Goal: Transaction & Acquisition: Purchase product/service

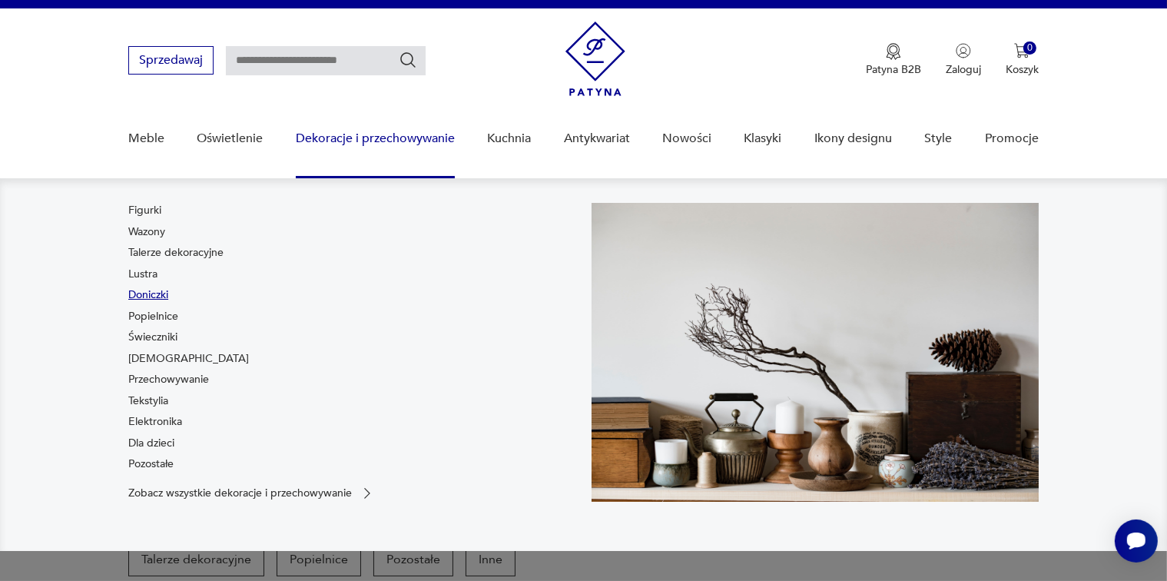
click at [154, 292] on link "Doniczki" at bounding box center [148, 294] width 40 height 15
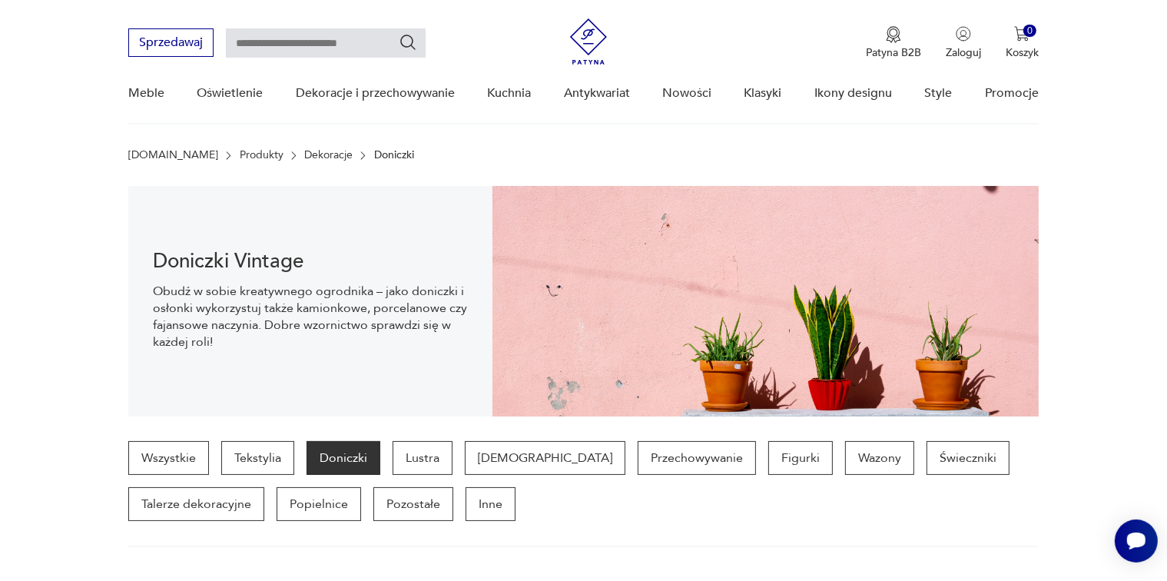
scroll to position [511, 0]
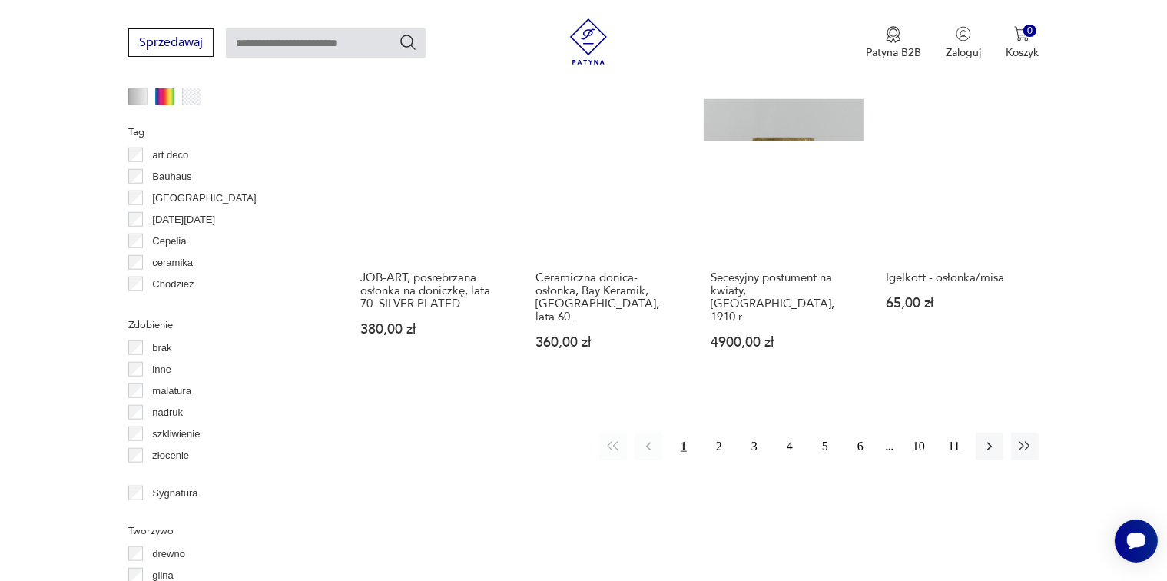
scroll to position [1587, 0]
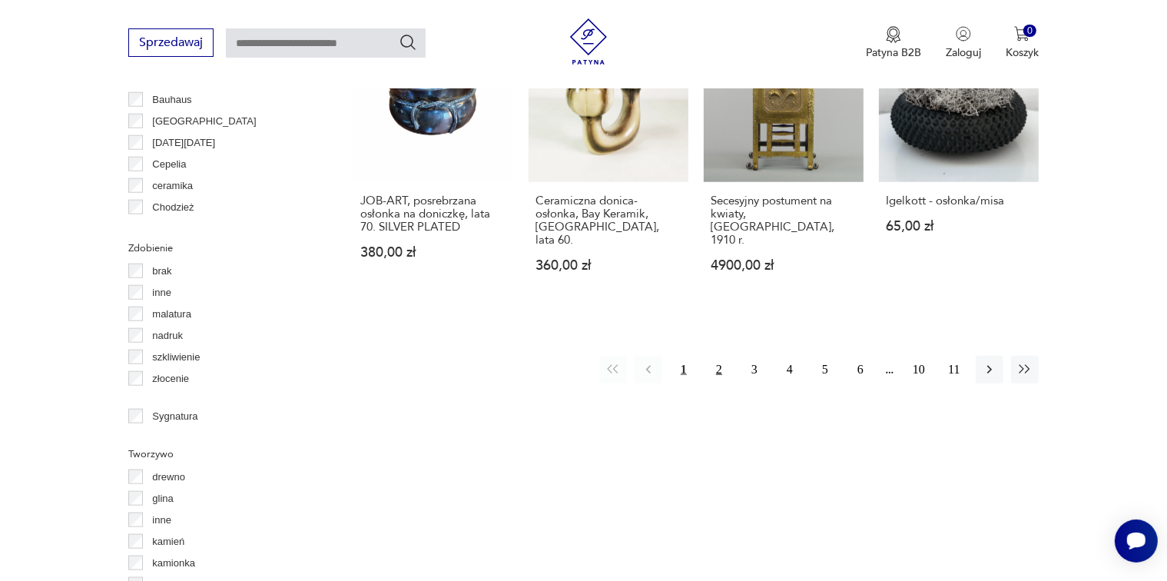
click at [707, 356] on button "2" at bounding box center [719, 370] width 28 height 28
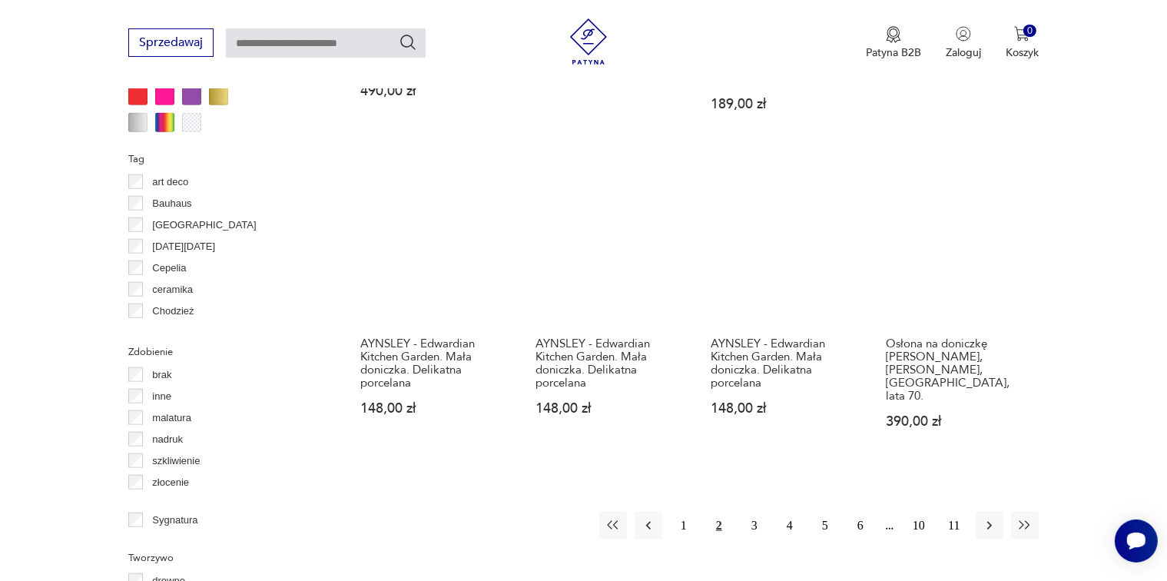
scroll to position [1099, 0]
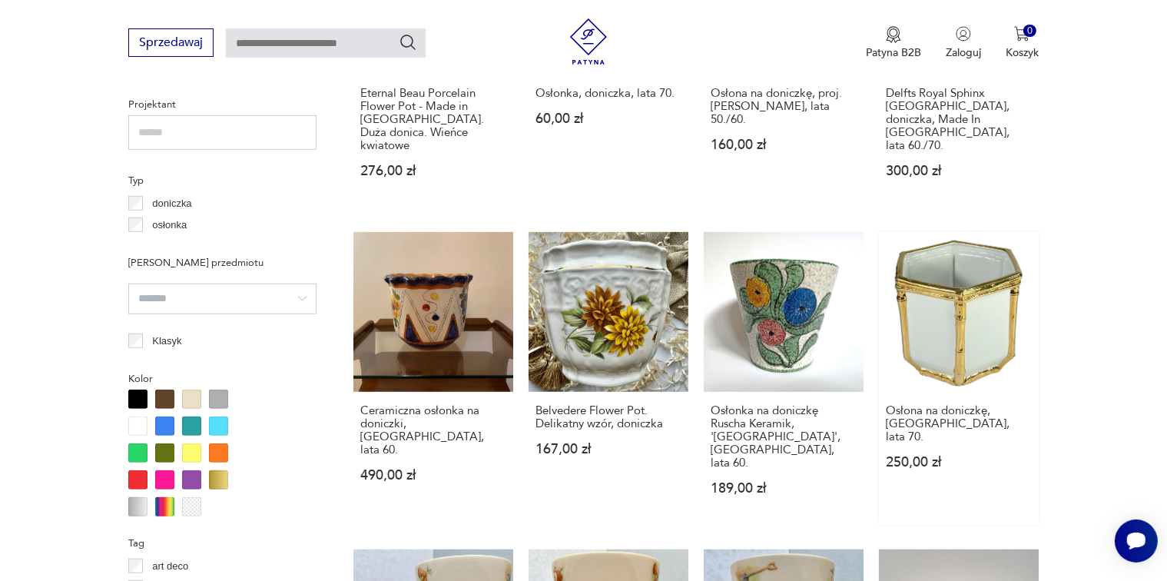
click at [916, 271] on link "Osłona na doniczkę, [GEOGRAPHIC_DATA], lata 70. 250,00 zł" at bounding box center [959, 378] width 160 height 293
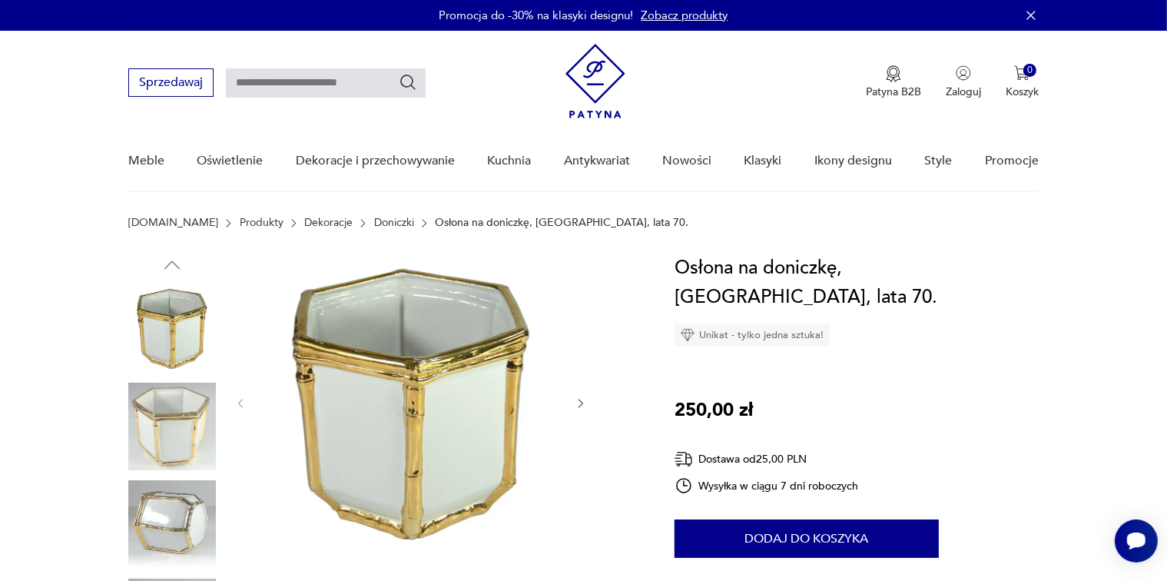
click at [580, 393] on div at bounding box center [410, 404] width 353 height 300
click at [586, 406] on icon "button" at bounding box center [581, 403] width 13 height 13
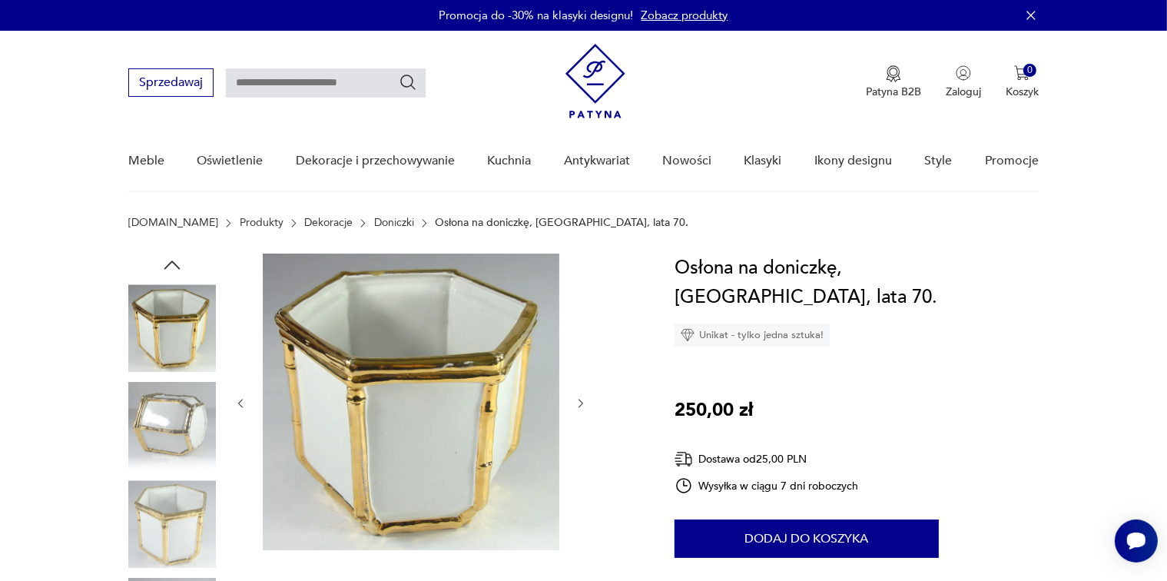
click at [586, 406] on icon "button" at bounding box center [581, 403] width 13 height 13
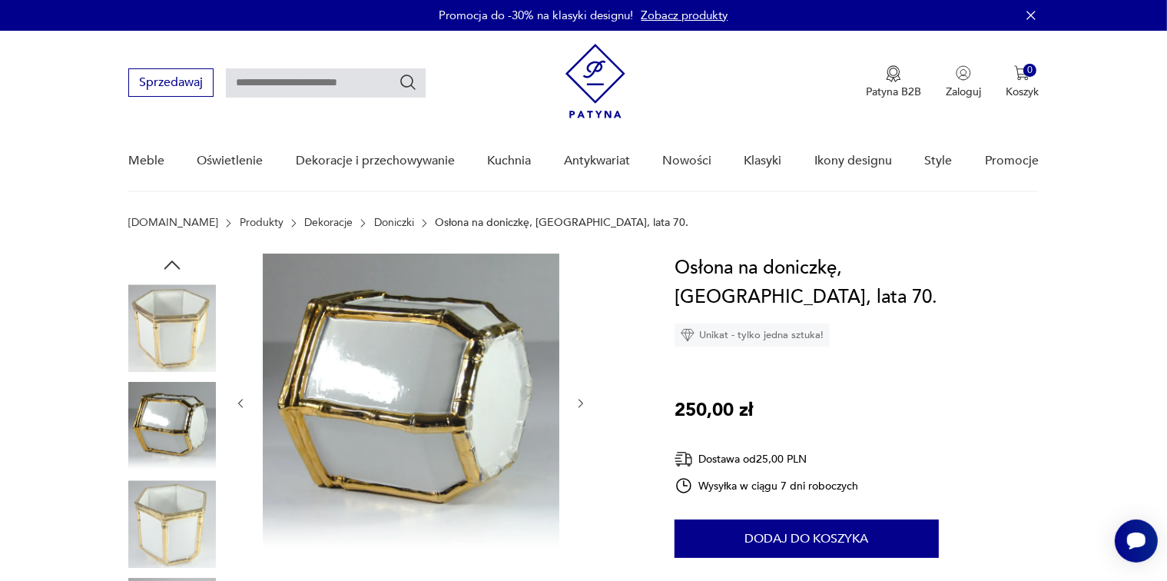
click at [586, 406] on icon "button" at bounding box center [581, 403] width 13 height 13
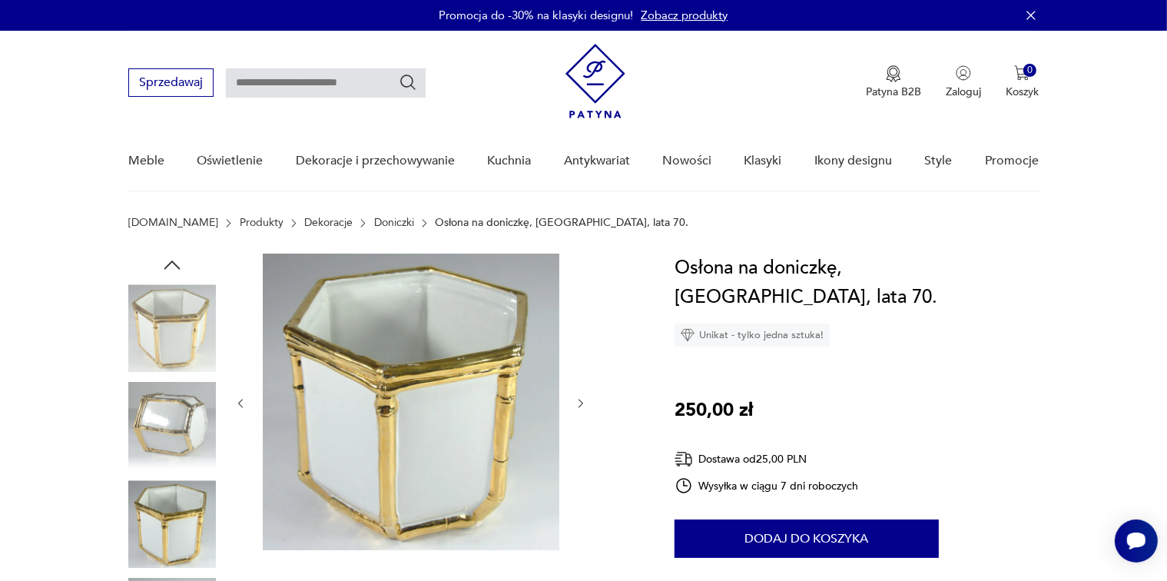
click at [586, 406] on icon "button" at bounding box center [581, 403] width 13 height 13
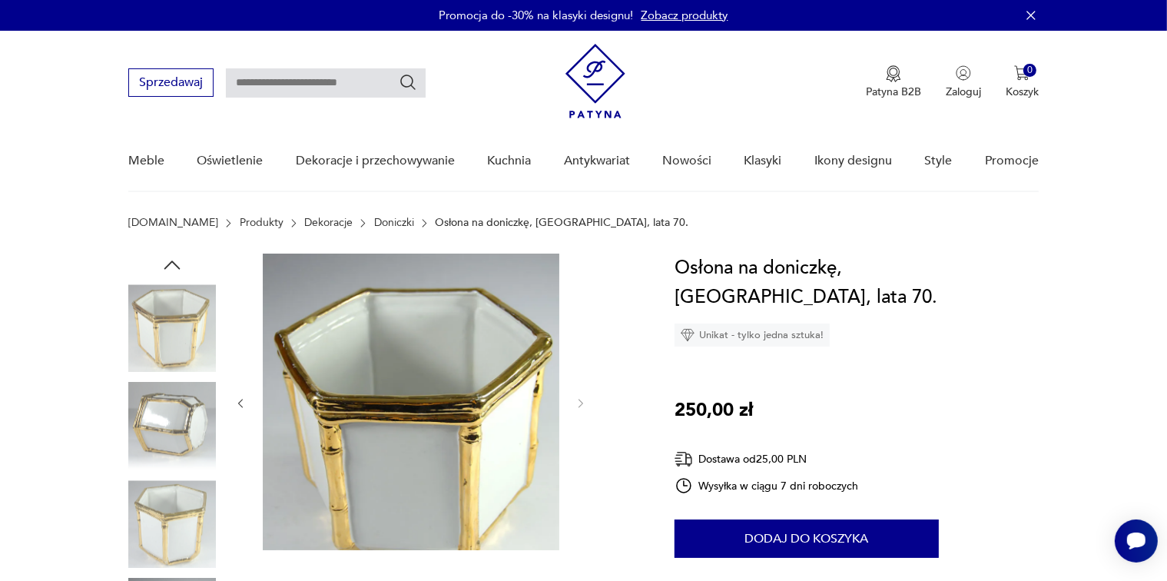
click at [586, 406] on icon "button" at bounding box center [581, 403] width 13 height 13
